Goal: Find specific page/section: Find specific page/section

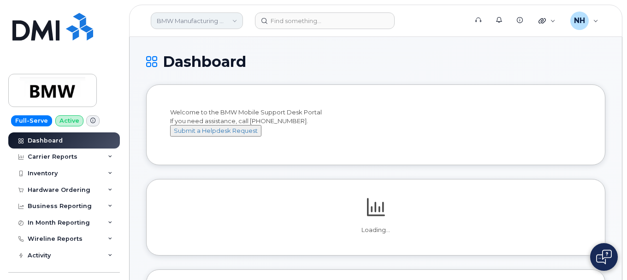
click at [230, 20] on link "BMW Manufacturing Co LLC" at bounding box center [197, 20] width 92 height 17
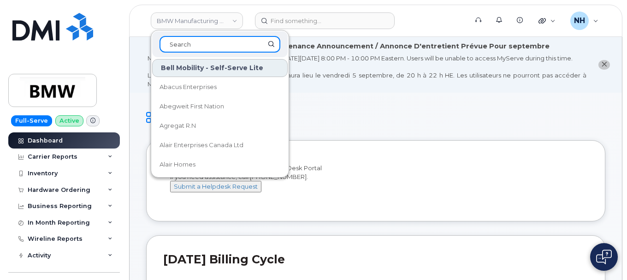
paste input "VITALITE RESEAU DE SANTE VITALITE"
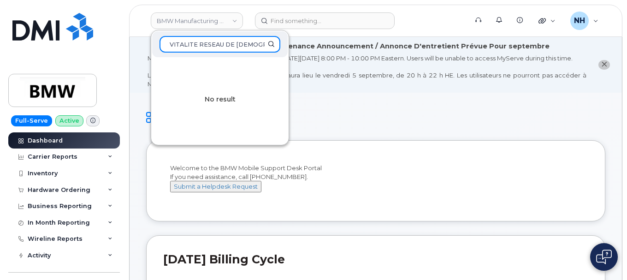
scroll to position [0, 18]
click at [250, 45] on input "VITALITE RESEAU DE SANTE VITALITE" at bounding box center [220, 44] width 121 height 17
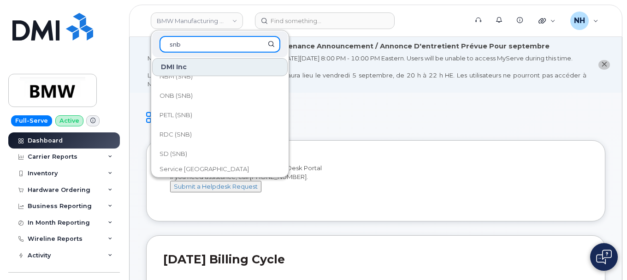
scroll to position [447, 0]
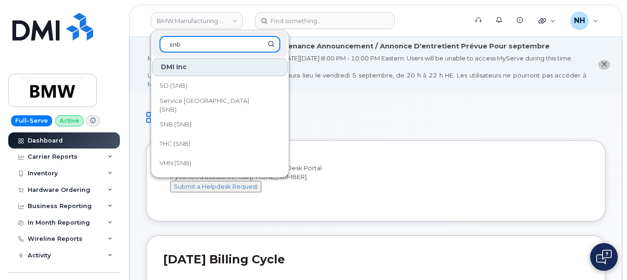
type input "snb"
drag, startPoint x: 244, startPoint y: 124, endPoint x: 357, endPoint y: 114, distance: 113.9
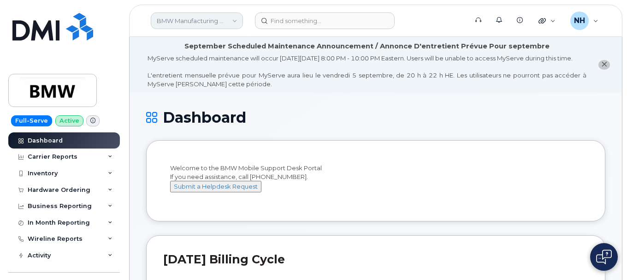
click at [217, 16] on link "BMW Manufacturing Co LLC" at bounding box center [197, 20] width 92 height 17
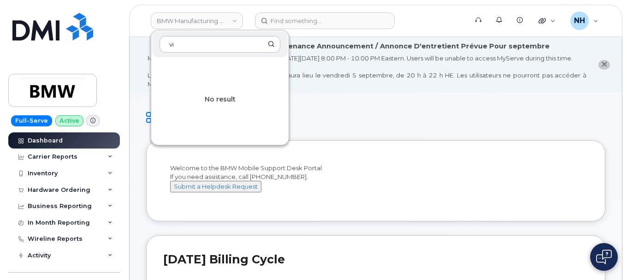
type input "v"
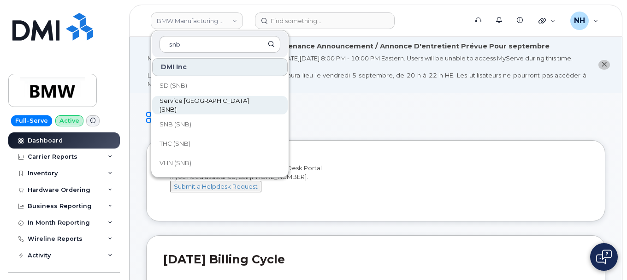
type input "snb"
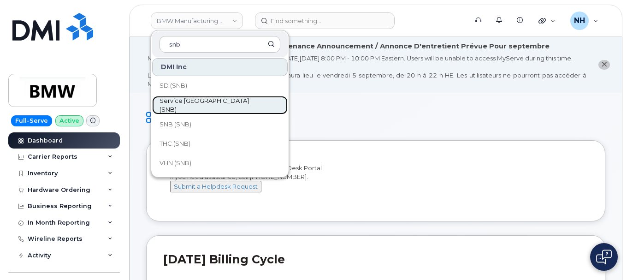
click at [190, 107] on span "Service [GEOGRAPHIC_DATA] (SNB)" at bounding box center [213, 105] width 106 height 18
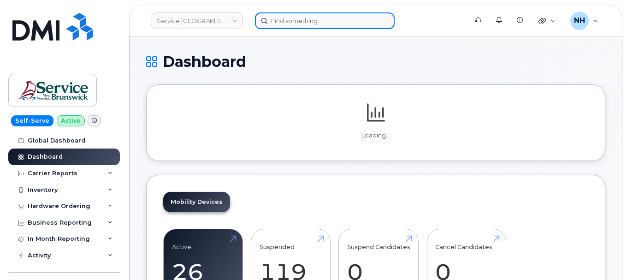
click at [284, 22] on input at bounding box center [325, 20] width 140 height 17
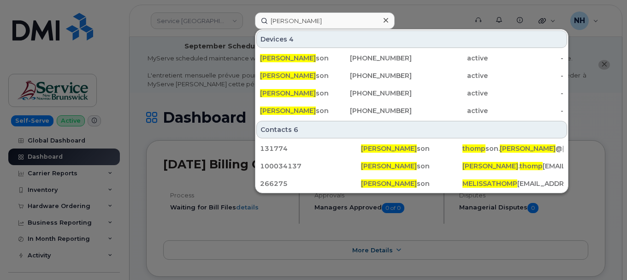
click at [318, 130] on div "Contacts 6" at bounding box center [411, 130] width 311 height 18
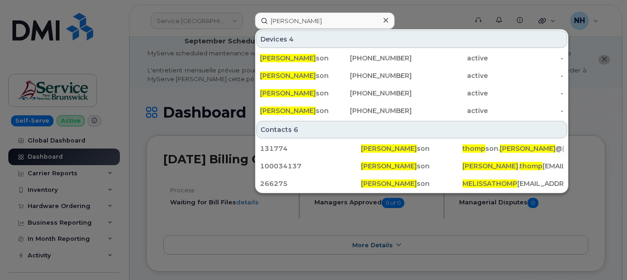
scroll to position [6, 0]
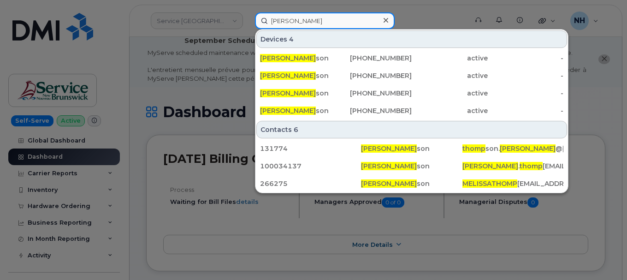
click at [333, 25] on input "[PERSON_NAME]" at bounding box center [325, 20] width 140 height 17
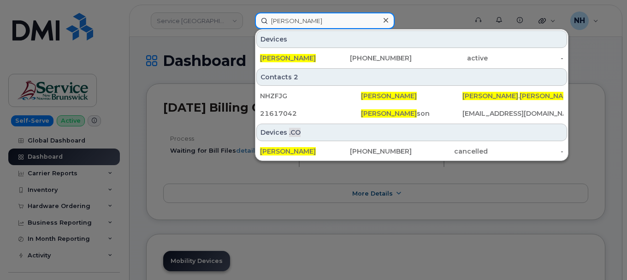
scroll to position [0, 0]
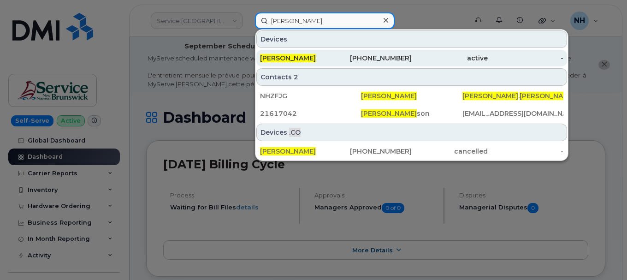
type input "[PERSON_NAME]"
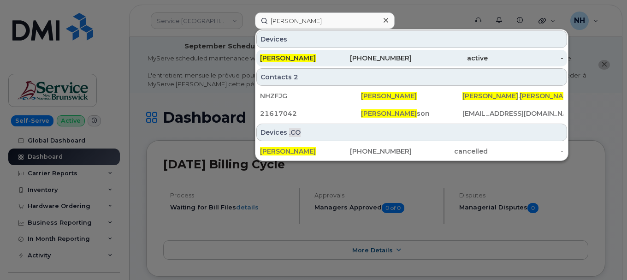
click at [336, 59] on div "[PERSON_NAME]" at bounding box center [298, 57] width 76 height 9
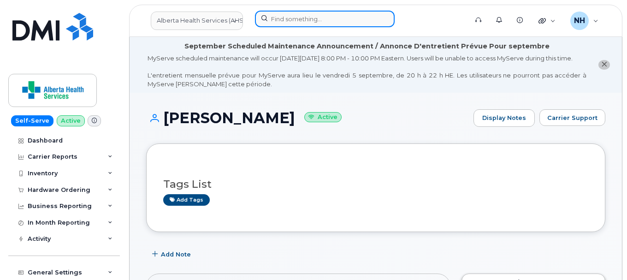
click at [293, 23] on input at bounding box center [325, 19] width 140 height 17
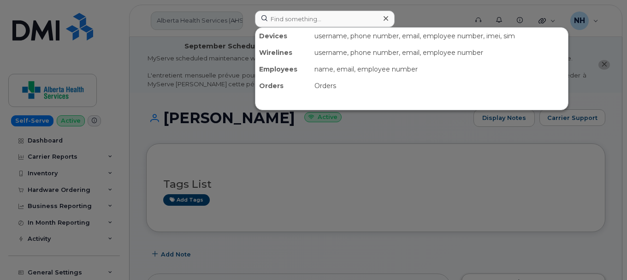
click at [202, 17] on div at bounding box center [313, 140] width 627 height 280
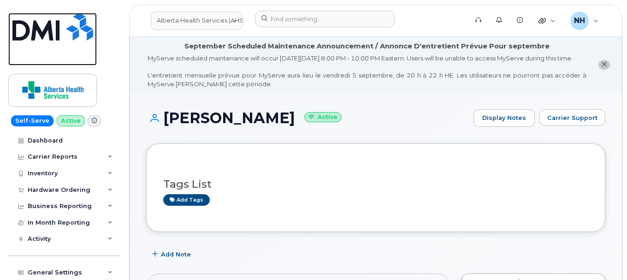
click at [51, 38] on img at bounding box center [52, 27] width 81 height 28
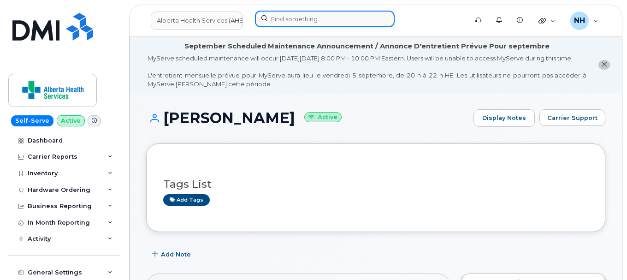
click at [318, 24] on input at bounding box center [325, 19] width 140 height 17
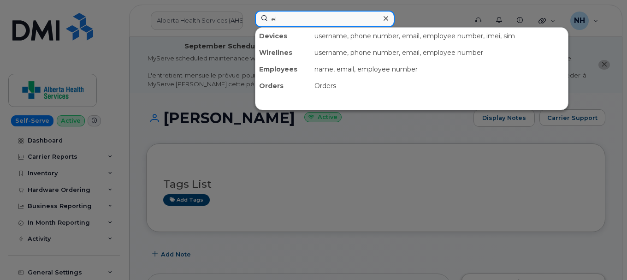
type input "e"
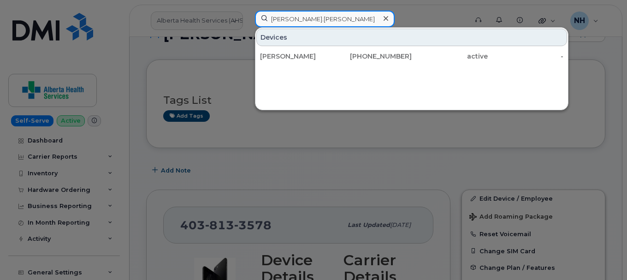
scroll to position [98, 0]
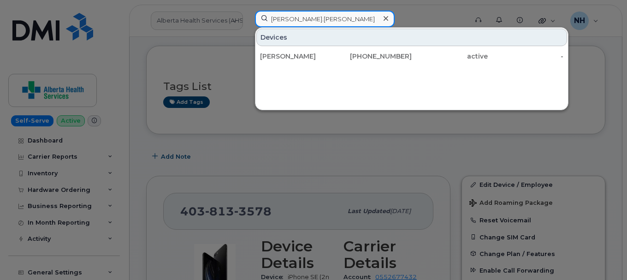
type input "melissa.thomas"
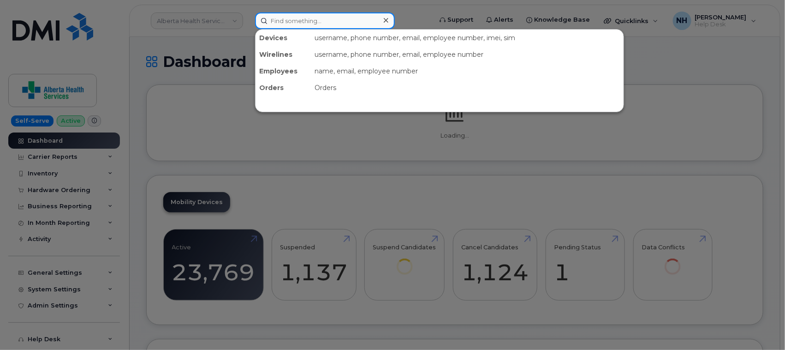
click at [320, 24] on input at bounding box center [325, 20] width 140 height 17
click at [203, 13] on div at bounding box center [392, 175] width 785 height 350
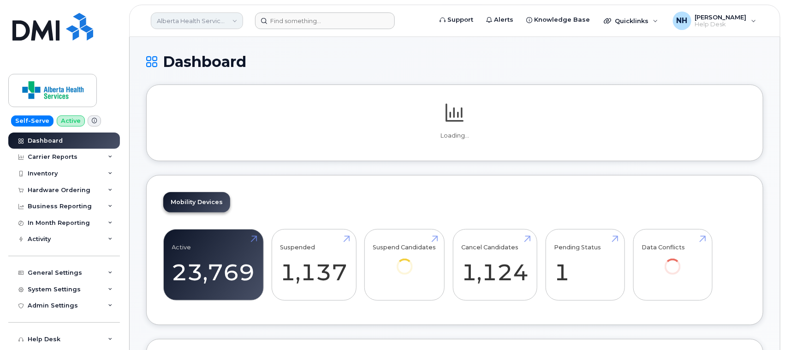
click at [208, 13] on link "Alberta Health Services (AHS)" at bounding box center [197, 20] width 92 height 17
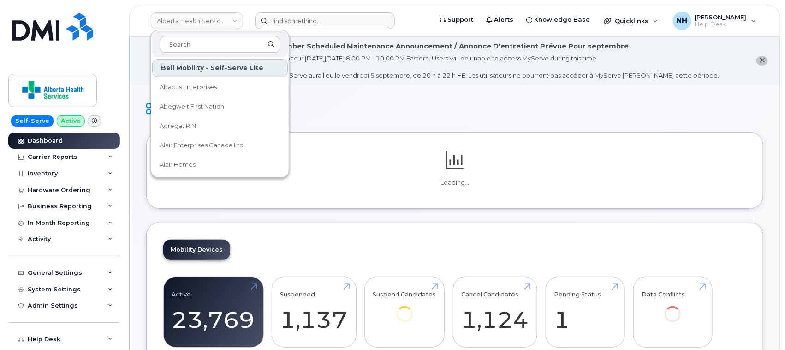
click at [379, 102] on h1 "Dashboard" at bounding box center [454, 109] width 617 height 16
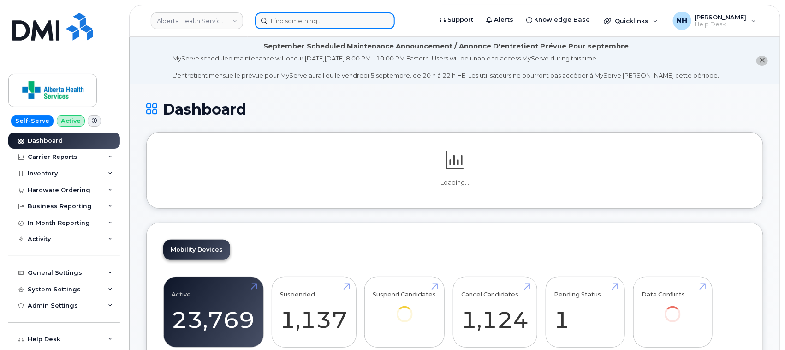
click at [306, 18] on input at bounding box center [325, 20] width 140 height 17
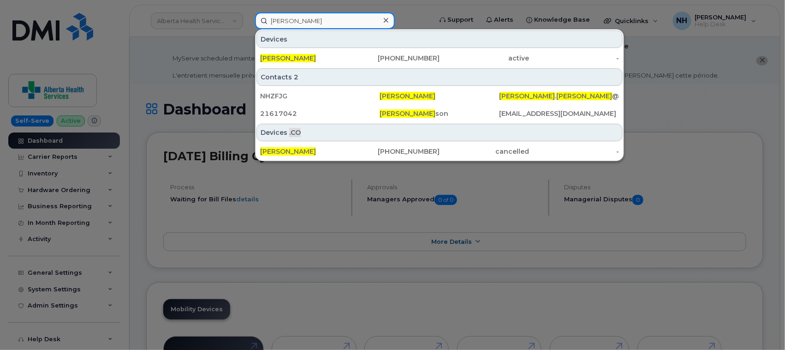
type input "[PERSON_NAME]"
